Goal: Information Seeking & Learning: Learn about a topic

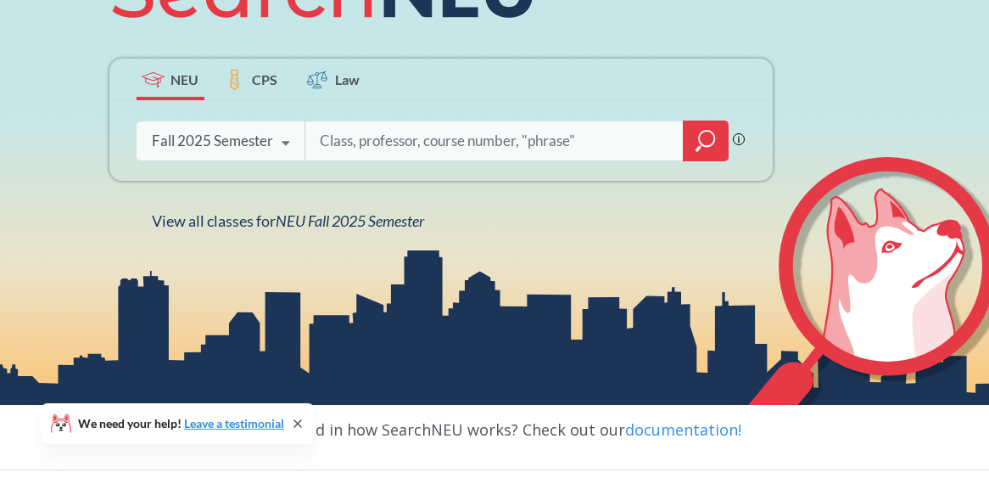
scroll to position [246, 0]
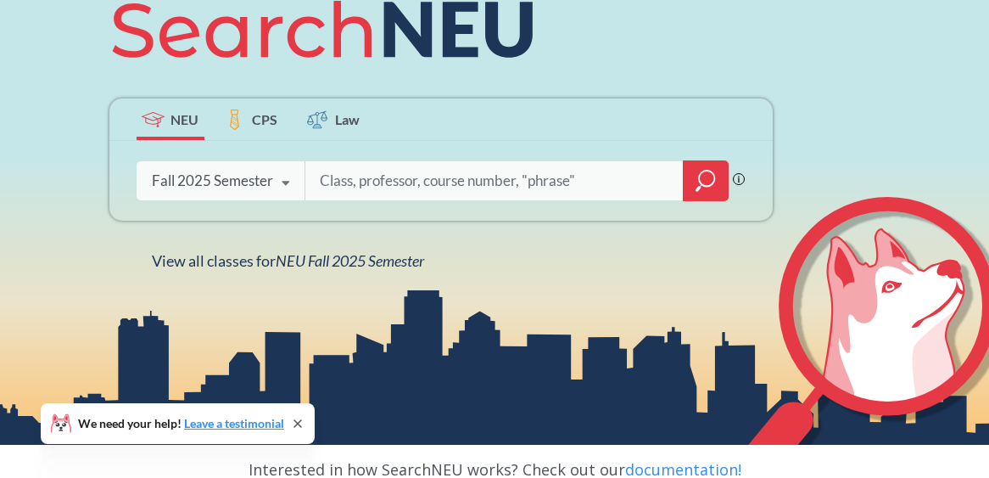
click at [541, 174] on input "search" at bounding box center [494, 181] width 353 height 36
type input "PHDL 7600"
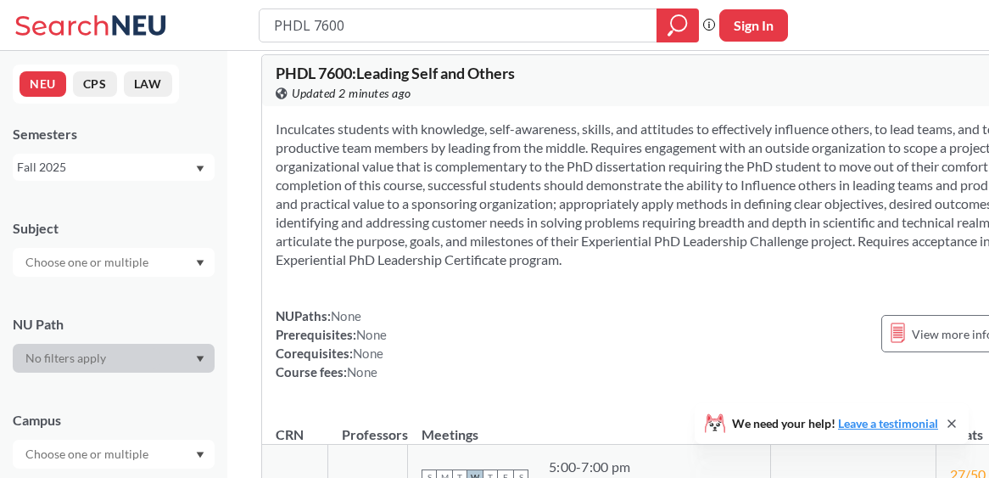
scroll to position [32, 0]
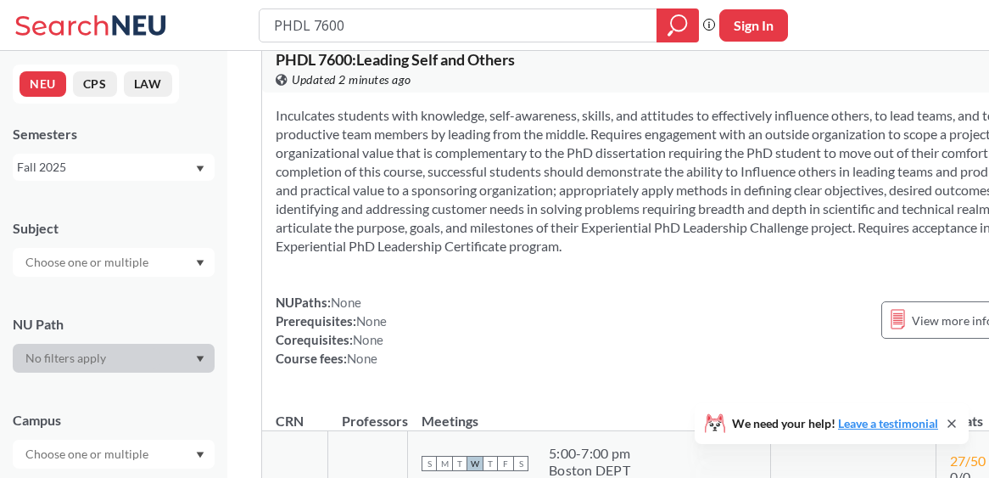
click at [355, 22] on input "PHDL 7600" at bounding box center [458, 25] width 373 height 29
click at [611, 217] on section "Inculcates students with knowledge, self-awareness, skills, and attitudes to ef…" at bounding box center [675, 180] width 799 height 149
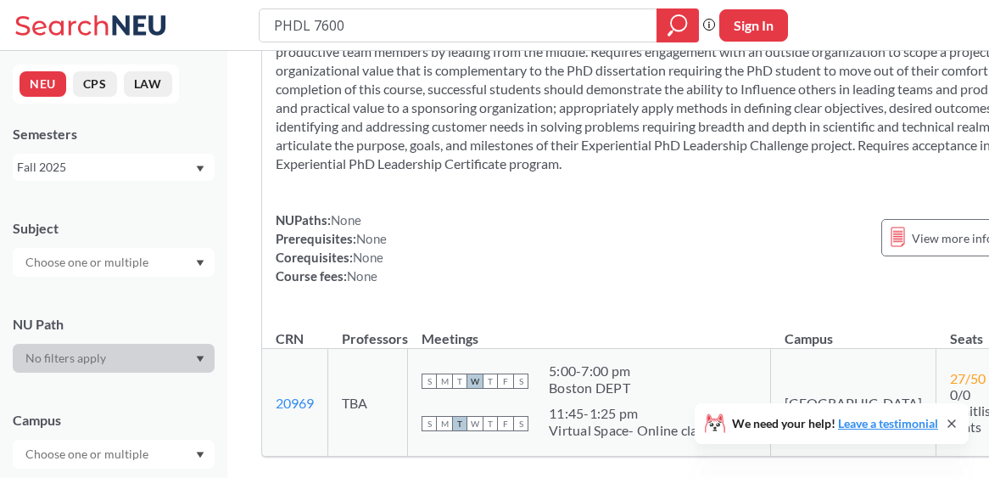
scroll to position [116, 0]
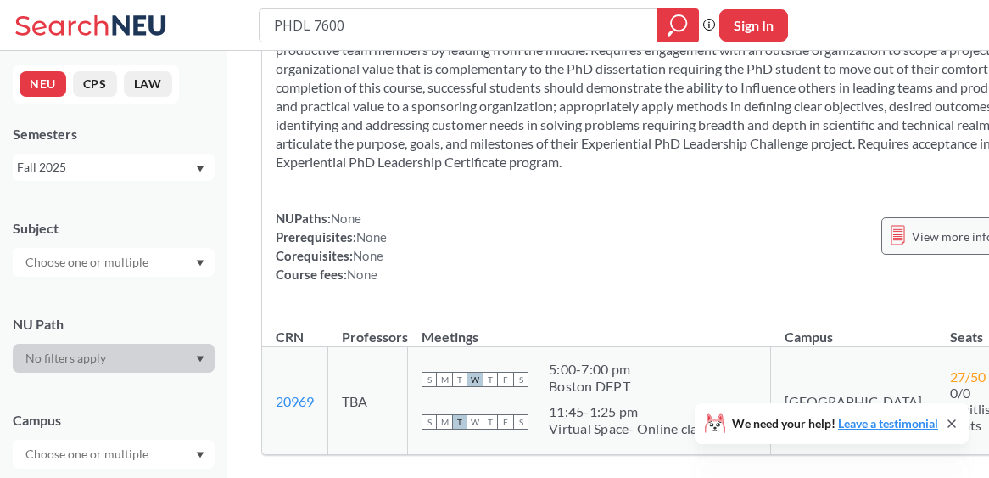
click at [912, 247] on span "View more info for this class" at bounding box center [987, 236] width 150 height 21
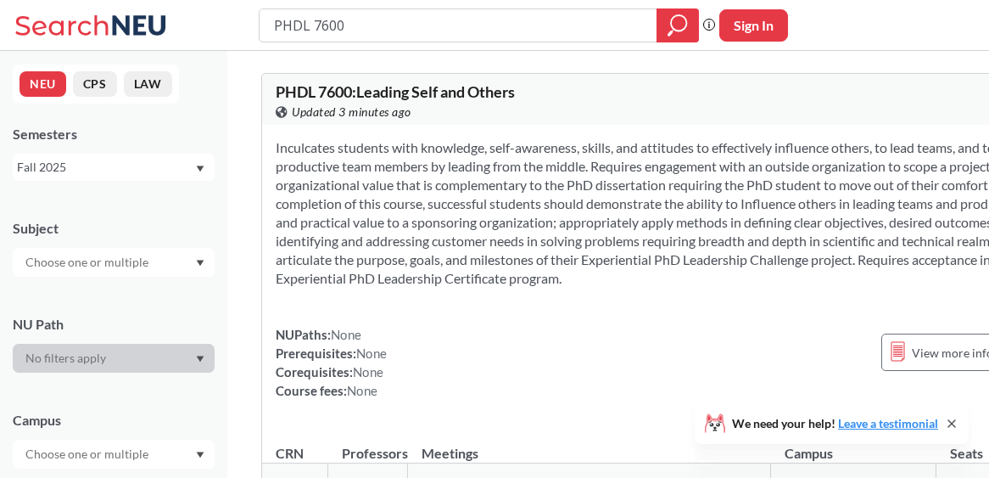
click at [496, 306] on div "Inculcates students with knowledge, self-awareness, skills, and attitudes to ef…" at bounding box center [675, 276] width 827 height 302
drag, startPoint x: 488, startPoint y: 304, endPoint x: 443, endPoint y: 301, distance: 45.0
click at [443, 288] on section "Inculcates students with knowledge, self-awareness, skills, and attitudes to ef…" at bounding box center [675, 212] width 799 height 149
drag, startPoint x: 436, startPoint y: 299, endPoint x: 382, endPoint y: 270, distance: 61.5
click at [382, 270] on section "Inculcates students with knowledge, self-awareness, skills, and attitudes to ef…" at bounding box center [675, 212] width 799 height 149
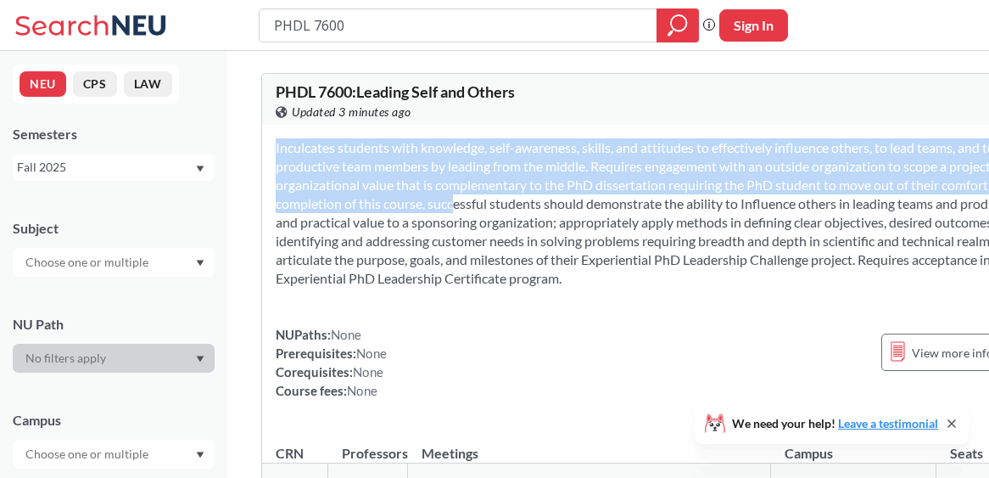
drag, startPoint x: 519, startPoint y: 306, endPoint x: 638, endPoint y: 207, distance: 154.8
click at [638, 207] on div "Inculcates students with knowledge, self-awareness, skills, and attitudes to ef…" at bounding box center [675, 276] width 827 height 302
click at [641, 288] on section "Inculcates students with knowledge, self-awareness, skills, and attitudes to ef…" at bounding box center [675, 212] width 799 height 149
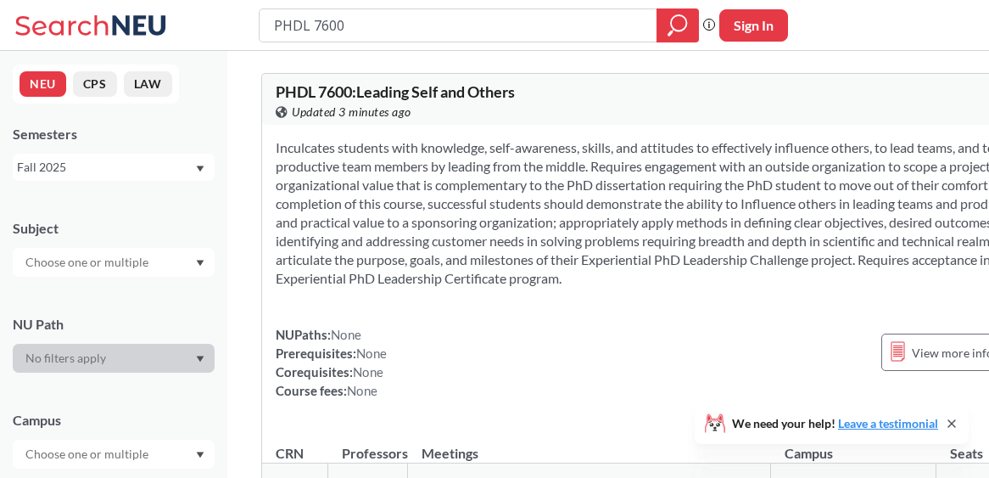
drag, startPoint x: 647, startPoint y: 301, endPoint x: 641, endPoint y: 204, distance: 97.8
click at [641, 204] on section "Inculcates students with knowledge, self-awareness, skills, and attitudes to ef…" at bounding box center [675, 212] width 799 height 149
click at [657, 230] on section "Inculcates students with knowledge, self-awareness, skills, and attitudes to ef…" at bounding box center [675, 212] width 799 height 149
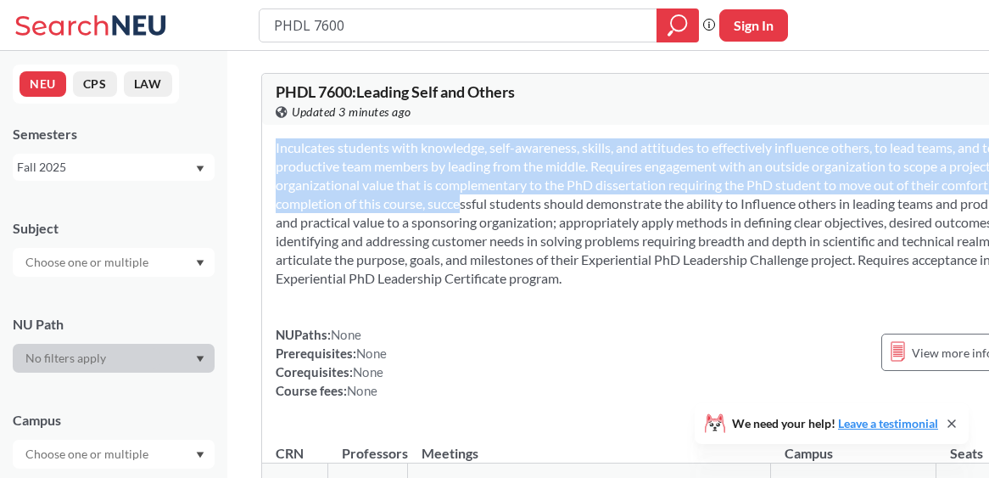
drag, startPoint x: 641, startPoint y: 205, endPoint x: 686, endPoint y: 312, distance: 116.8
click at [686, 312] on div "Inculcates students with knowledge, self-awareness, skills, and attitudes to ef…" at bounding box center [675, 276] width 827 height 302
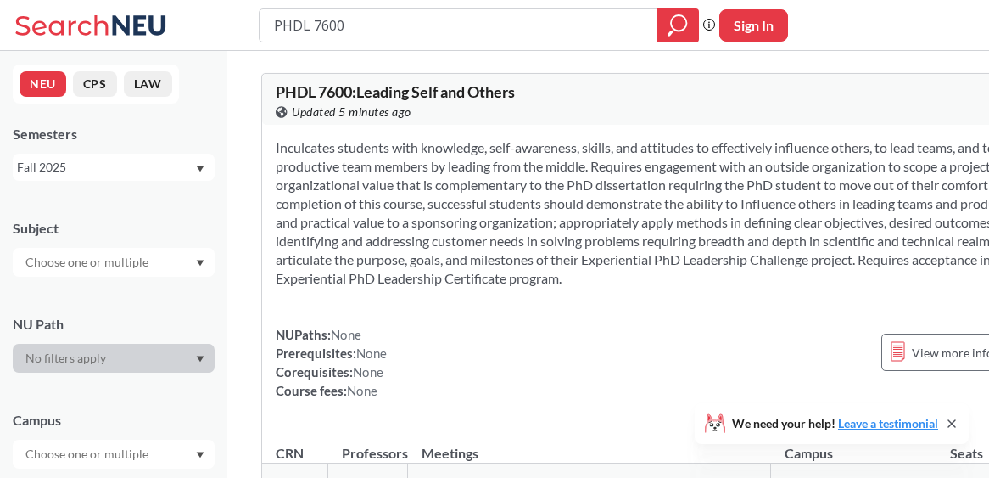
click at [765, 217] on section "Inculcates students with knowledge, self-awareness, skills, and attitudes to ef…" at bounding box center [675, 212] width 799 height 149
